Goal: Transaction & Acquisition: Purchase product/service

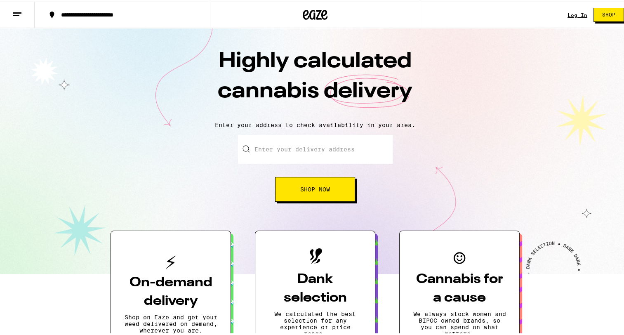
click at [321, 184] on button "Shop Now" at bounding box center [315, 187] width 80 height 25
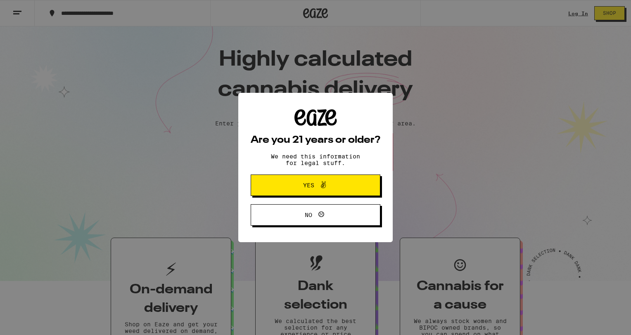
click at [319, 150] on div "Are you 21 years or older? We need this information for legal stuff. Yes No" at bounding box center [315, 167] width 631 height 335
click at [342, 185] on span "Yes" at bounding box center [315, 185] width 63 height 11
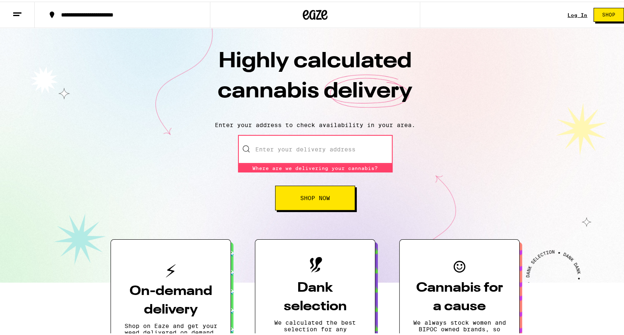
click at [304, 150] on input "Enter your delivery address" at bounding box center [315, 147] width 155 height 29
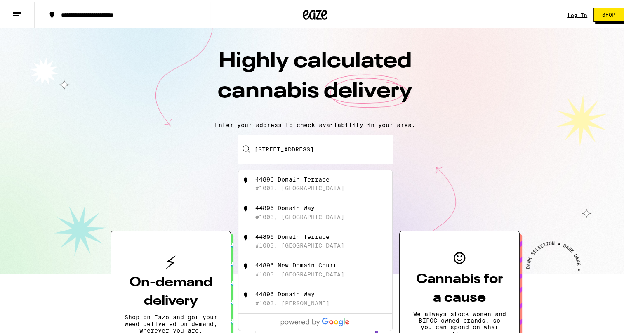
click at [311, 180] on div "44896 Domain Terrace" at bounding box center [292, 178] width 74 height 7
type input "44896 Domain Terrace #1003, Fremont, CA"
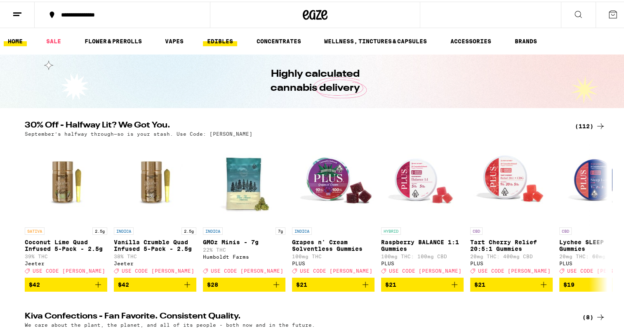
click at [218, 41] on link "EDIBLES" at bounding box center [220, 40] width 34 height 10
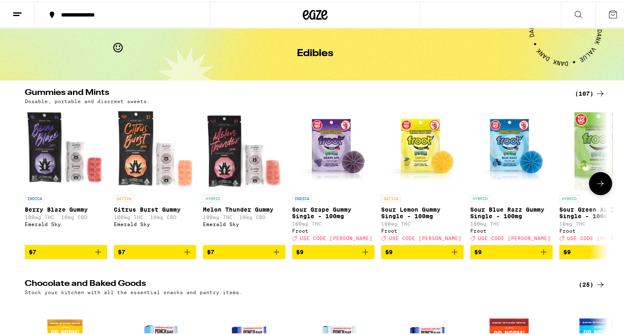
scroll to position [10, 0]
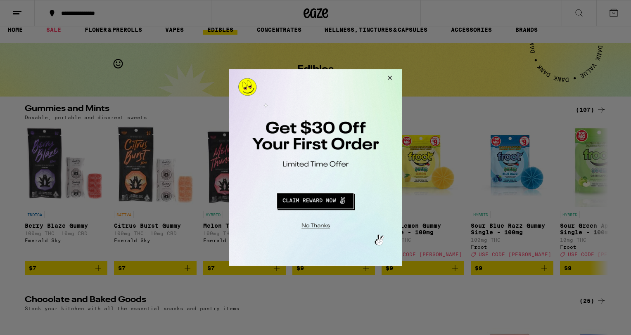
click at [390, 78] on button "Close Modal" at bounding box center [388, 79] width 22 height 20
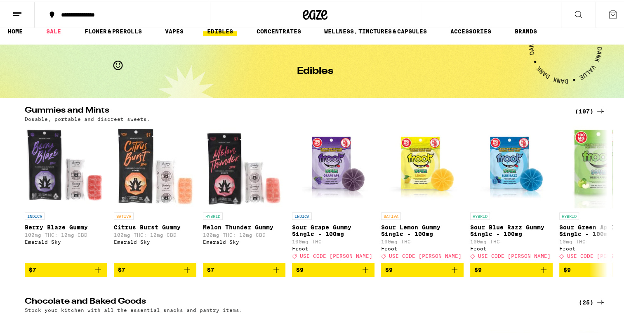
click at [586, 109] on div "(107)" at bounding box center [590, 110] width 31 height 10
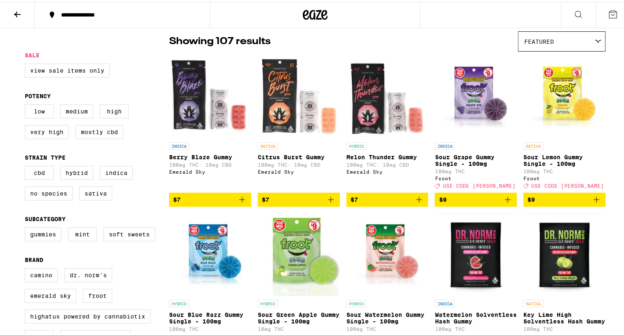
scroll to position [66, 0]
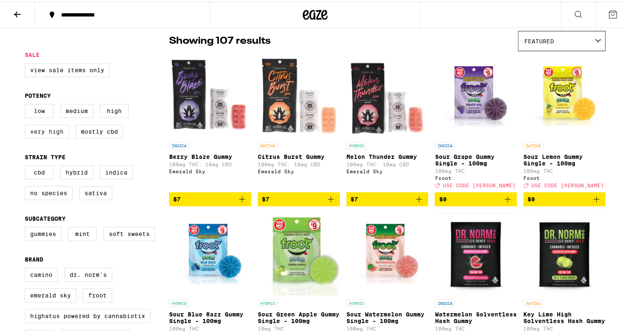
click at [54, 135] on label "Very High" at bounding box center [47, 130] width 44 height 14
click at [27, 104] on input "Very High" at bounding box center [26, 104] width 0 height 0
checkbox input "true"
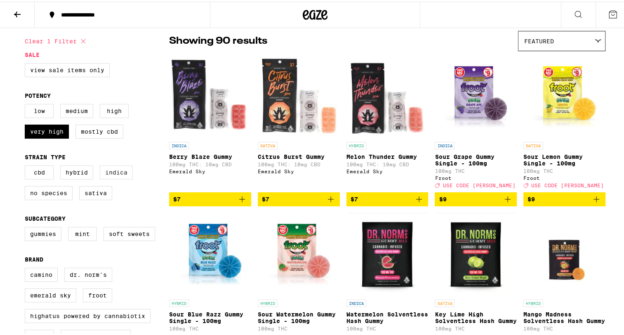
click at [102, 173] on label "Indica" at bounding box center [116, 171] width 33 height 14
click at [27, 165] on input "Indica" at bounding box center [26, 165] width 0 height 0
checkbox input "true"
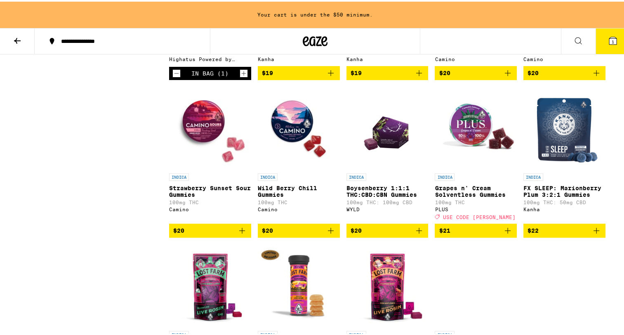
scroll to position [672, 0]
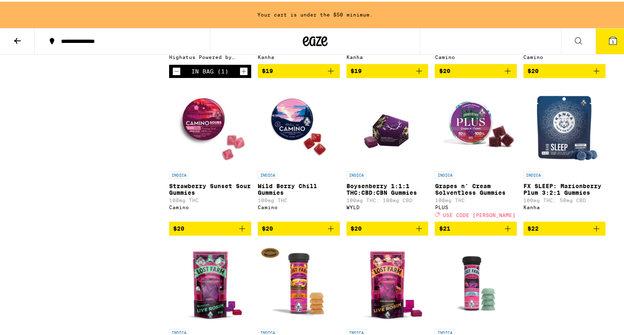
click at [180, 230] on span "$20" at bounding box center [178, 227] width 11 height 7
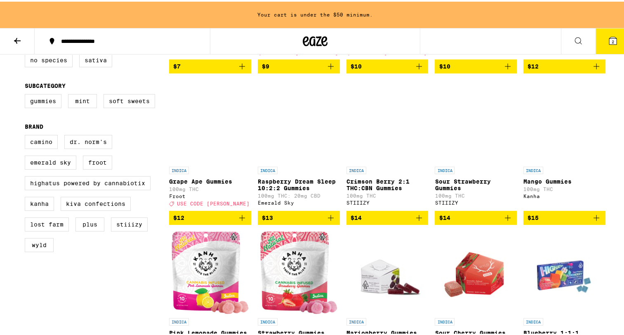
scroll to position [206, 0]
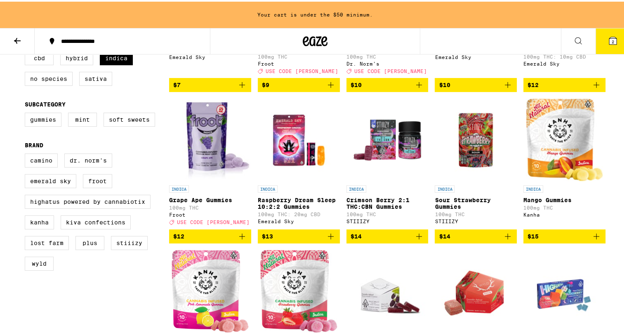
click at [197, 240] on span "$12" at bounding box center [210, 235] width 74 height 10
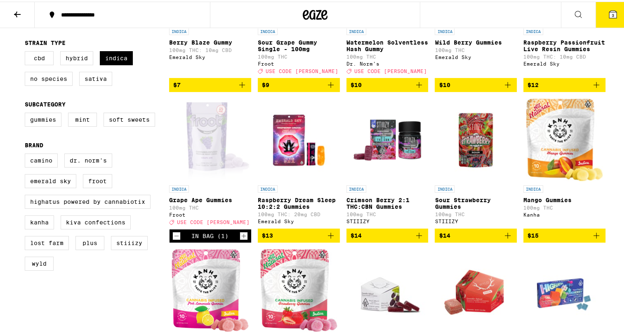
click at [183, 224] on span "USE CODE LITTY" at bounding box center [213, 220] width 73 height 5
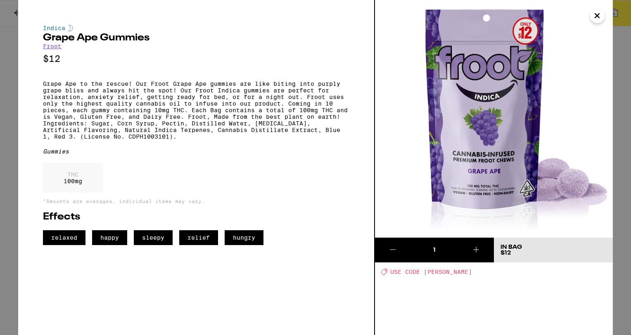
click at [404, 268] on div "Deal Created with Sketch. USE CODE LITTY" at bounding box center [496, 271] width 232 height 7
click at [601, 15] on icon "Close" at bounding box center [597, 15] width 10 height 12
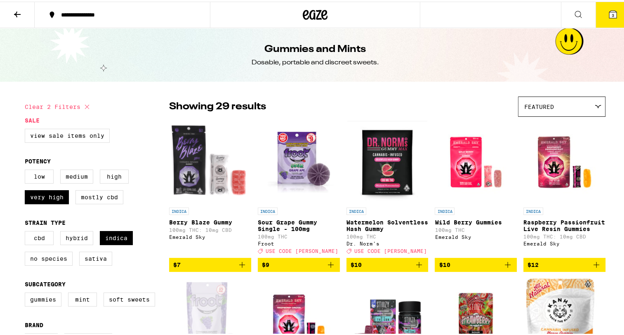
click at [609, 9] on icon at bounding box center [612, 12] width 7 height 7
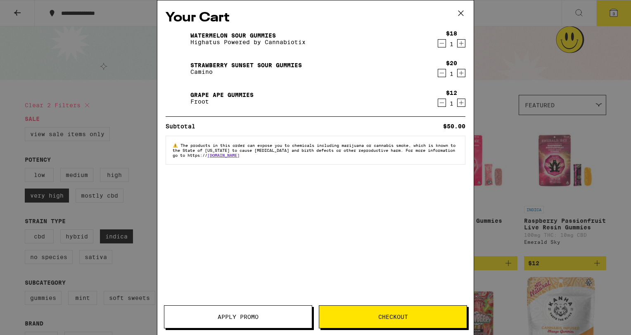
click at [361, 313] on button "Checkout" at bounding box center [393, 316] width 148 height 23
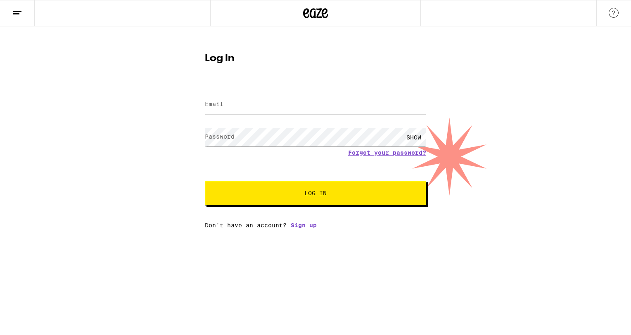
click at [283, 99] on input "Email" at bounding box center [315, 104] width 221 height 19
type input "calvinr901@gmail.com"
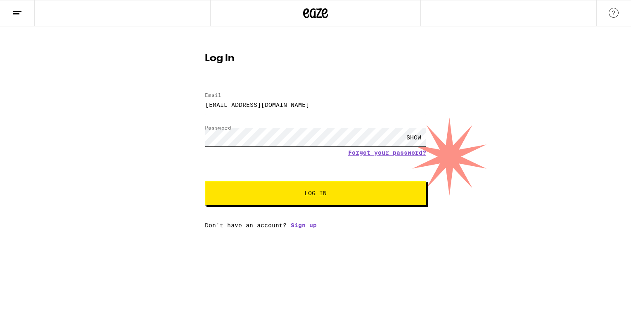
click at [205, 181] on button "Log In" at bounding box center [315, 193] width 221 height 25
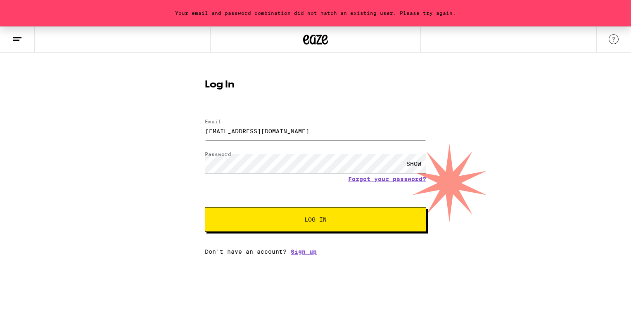
click at [205, 207] on button "Log In" at bounding box center [315, 219] width 221 height 25
click at [374, 178] on link "Forgot your password?" at bounding box center [387, 179] width 78 height 7
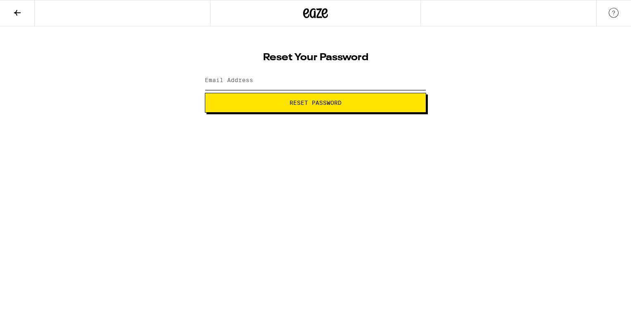
click at [307, 77] on input "Email Address" at bounding box center [315, 80] width 221 height 19
type input "calvinr901@gmail.com"
click at [205, 93] on button "Reset Password" at bounding box center [315, 103] width 221 height 20
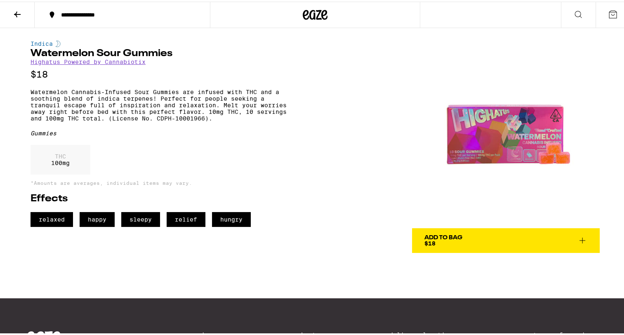
click at [439, 239] on div "Add To Bag" at bounding box center [444, 236] width 38 height 6
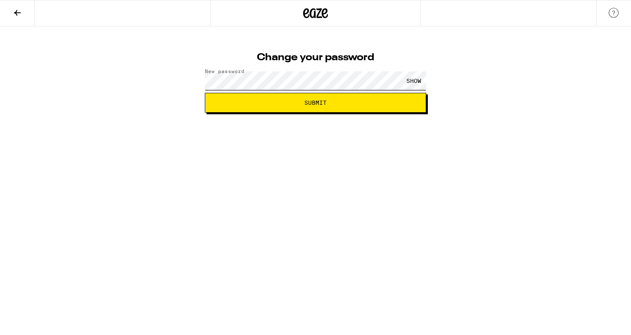
click at [205, 93] on button "Submit" at bounding box center [315, 103] width 221 height 20
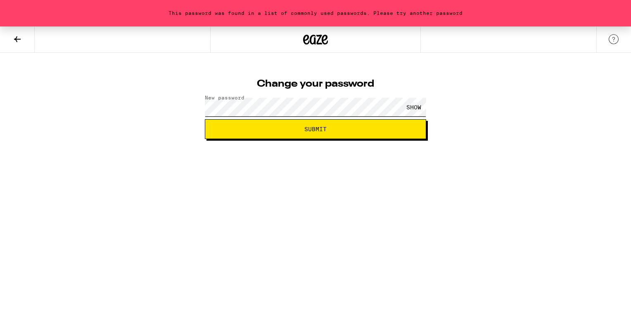
click at [205, 119] on button "Submit" at bounding box center [315, 129] width 221 height 20
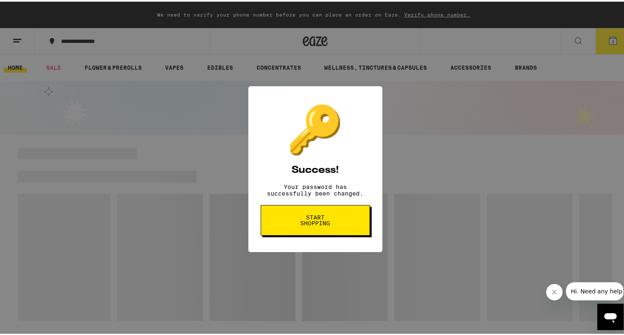
click at [348, 214] on button "Start shopping" at bounding box center [315, 218] width 109 height 31
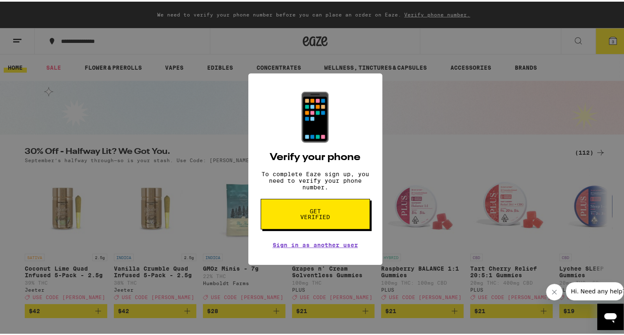
click at [432, 186] on div "📱 Verify your phone To complete Eaze sign up, you need to verify your phone num…" at bounding box center [315, 167] width 631 height 335
click at [322, 218] on span "Get verified" at bounding box center [315, 213] width 43 height 12
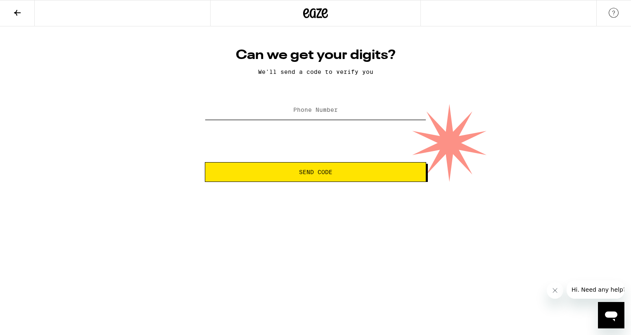
click at [350, 105] on input "Phone Number" at bounding box center [315, 110] width 221 height 19
type input "(949) 910-6976"
click at [347, 177] on button "Send Code" at bounding box center [315, 172] width 221 height 20
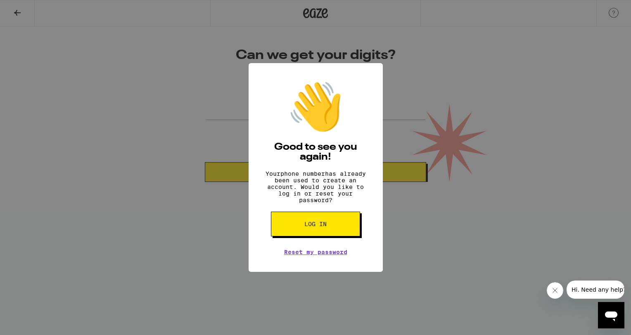
click at [337, 226] on button "Log in" at bounding box center [315, 224] width 89 height 25
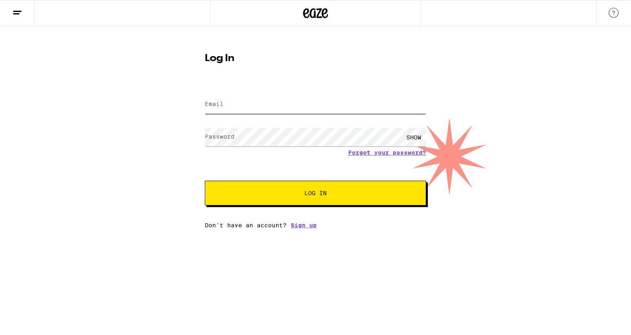
click at [272, 102] on input "Email" at bounding box center [315, 104] width 221 height 19
type input "calvinr908@gmail.com"
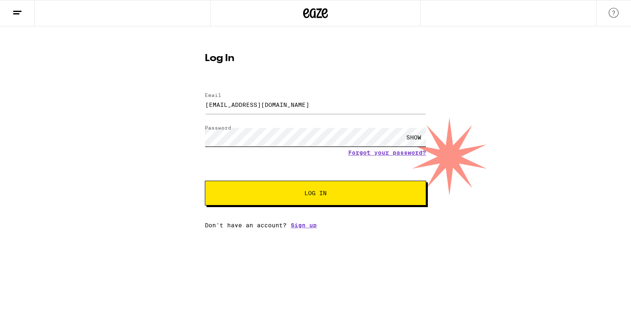
click at [205, 181] on button "Log In" at bounding box center [315, 193] width 221 height 25
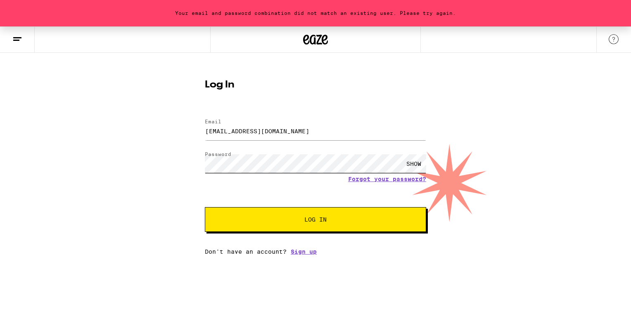
click at [205, 207] on button "Log In" at bounding box center [315, 219] width 221 height 25
click at [395, 178] on link "Forgot your password?" at bounding box center [387, 179] width 78 height 7
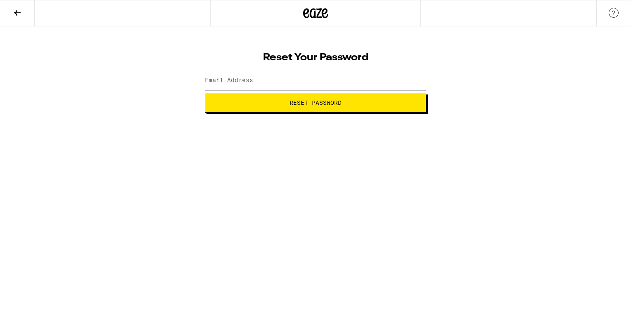
click at [308, 81] on input "Email Address" at bounding box center [315, 80] width 221 height 19
type input "calvinr908@gmail.com"
click at [205, 93] on button "Reset Password" at bounding box center [315, 103] width 221 height 20
click at [205, 93] on button "Submit" at bounding box center [315, 103] width 221 height 20
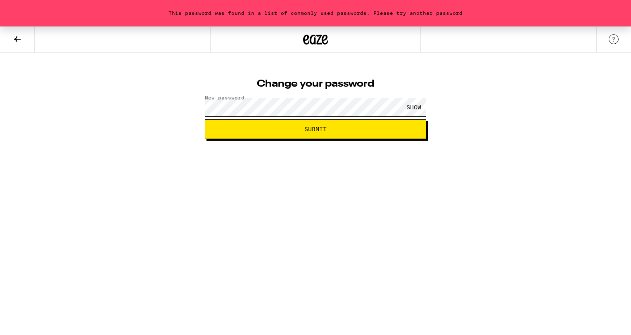
click at [205, 119] on button "Submit" at bounding box center [315, 129] width 221 height 20
